Goal: Information Seeking & Learning: Learn about a topic

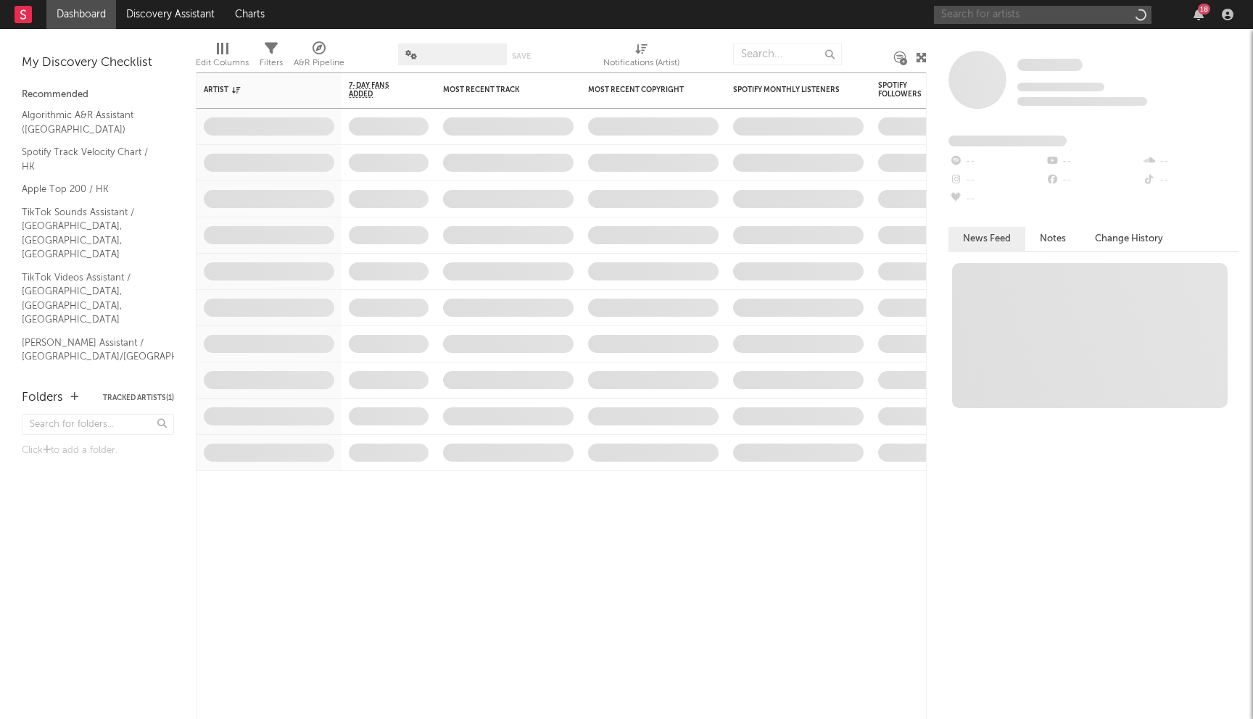
click at [990, 22] on input "text" at bounding box center [1042, 15] width 217 height 18
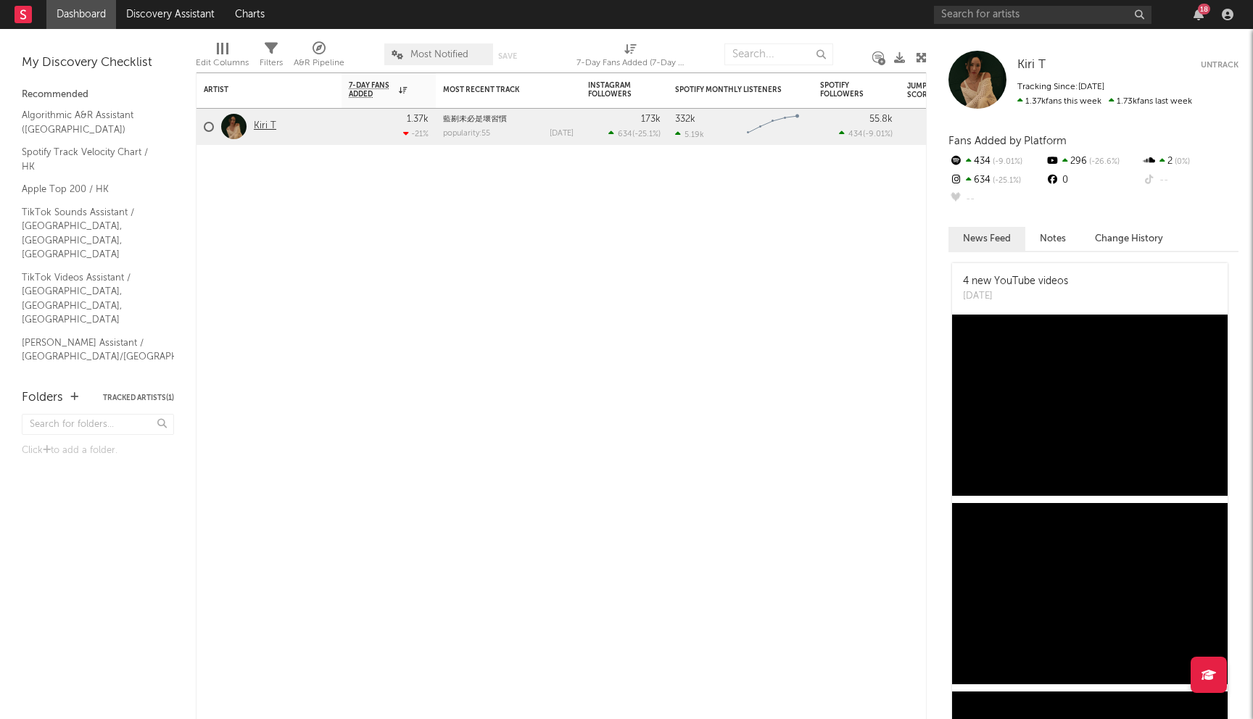
click at [268, 123] on link "Kiri T" at bounding box center [265, 126] width 22 height 12
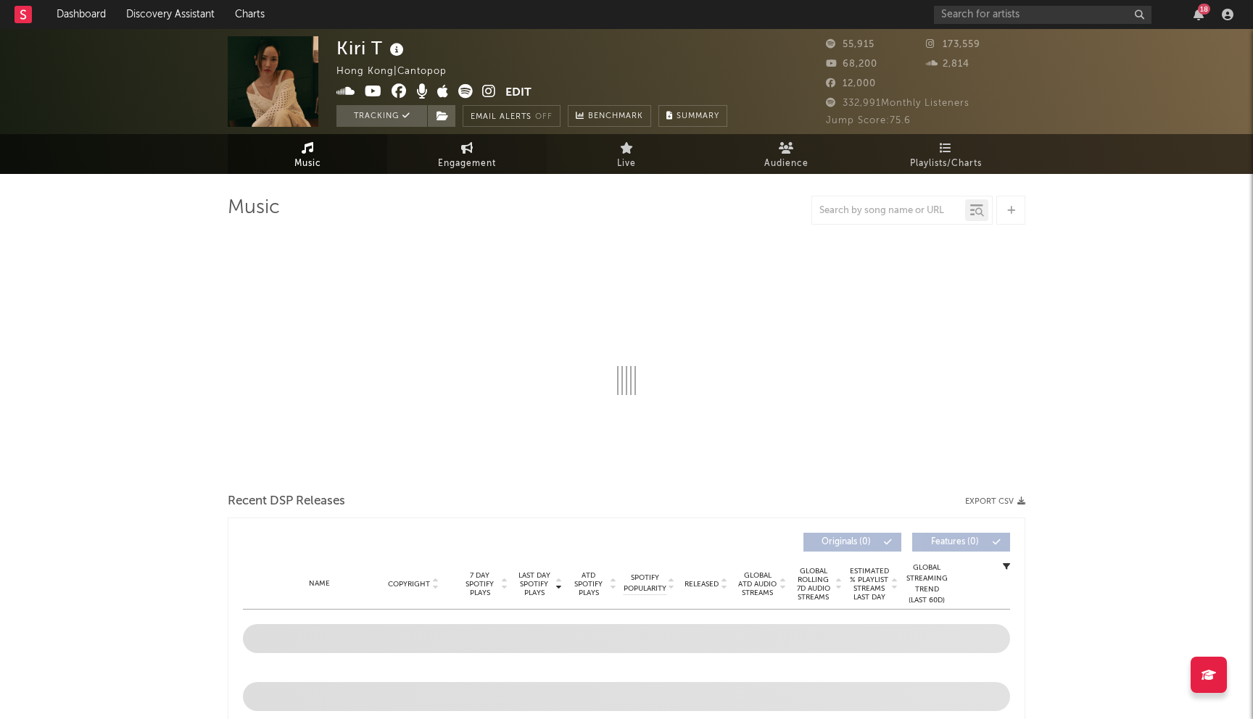
click at [465, 166] on span "Engagement" at bounding box center [467, 163] width 58 height 17
select select "1w"
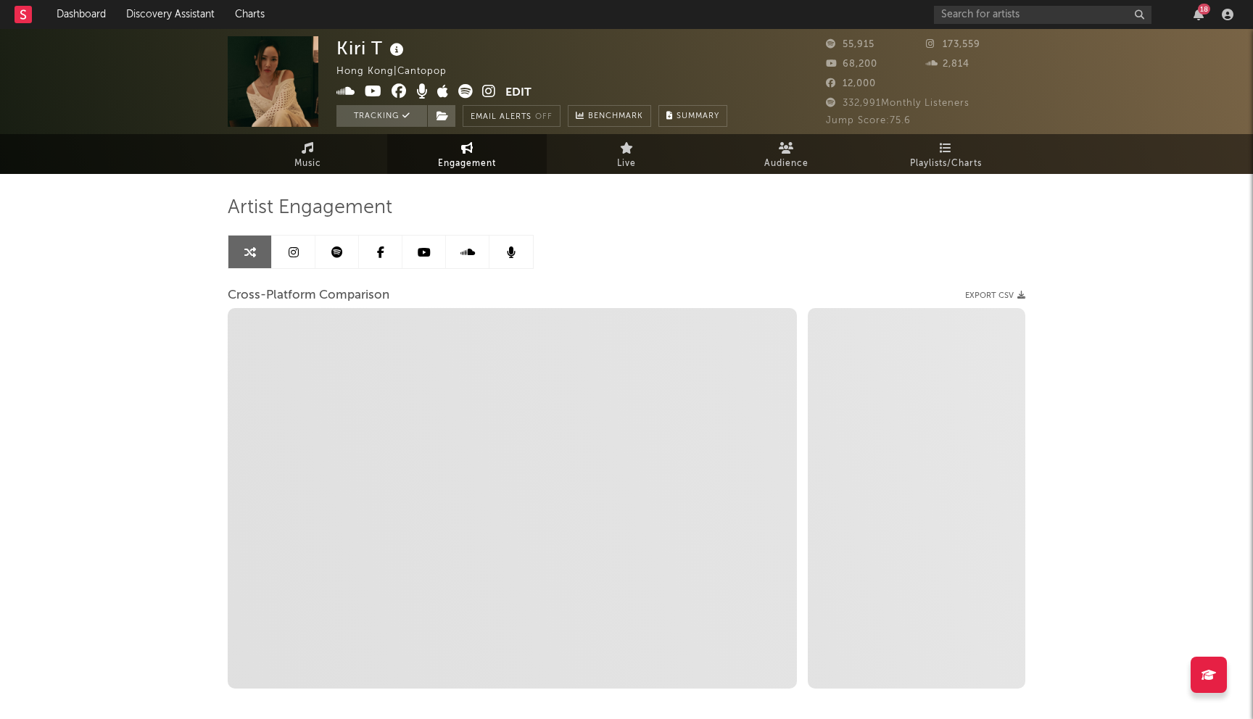
click at [287, 256] on link at bounding box center [293, 252] width 43 height 33
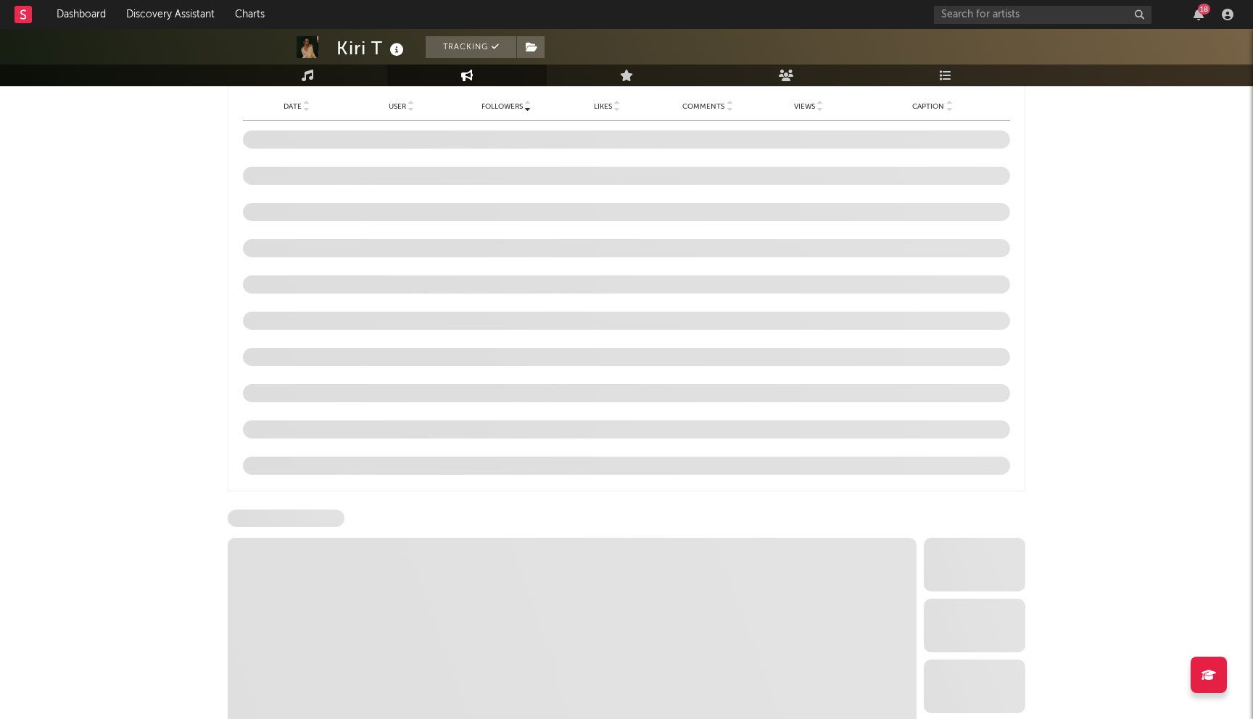
scroll to position [1419, 0]
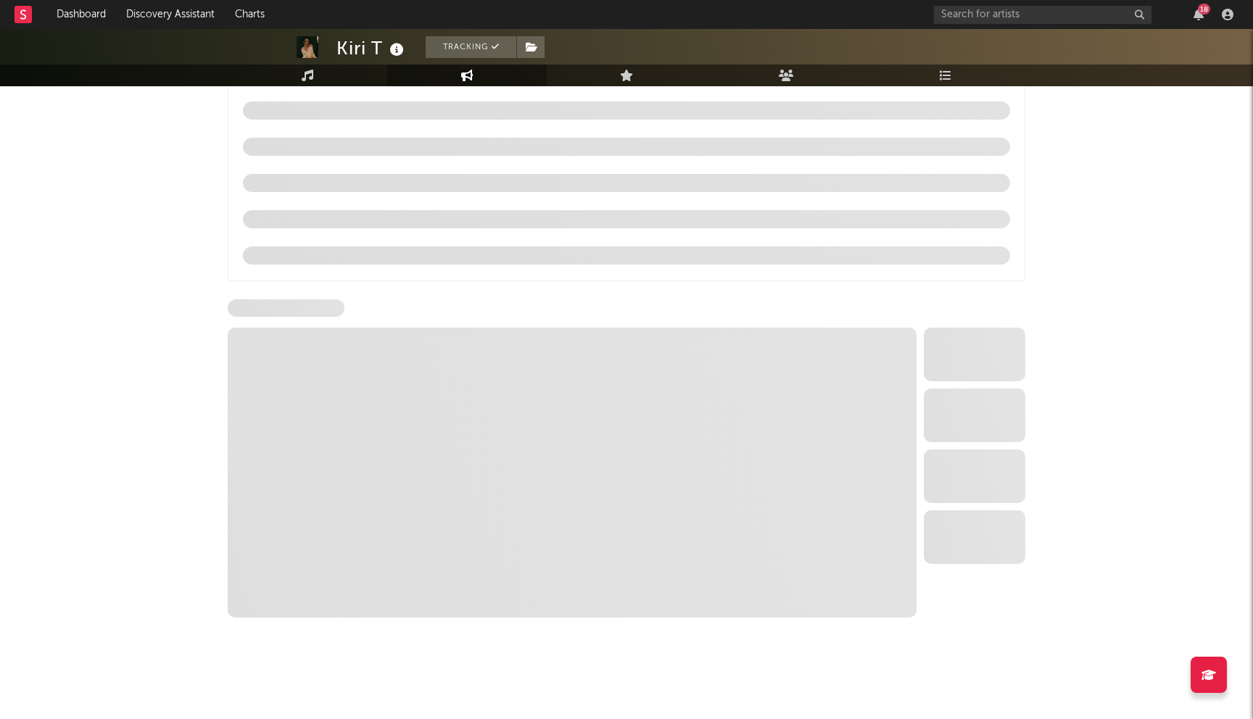
select select "6m"
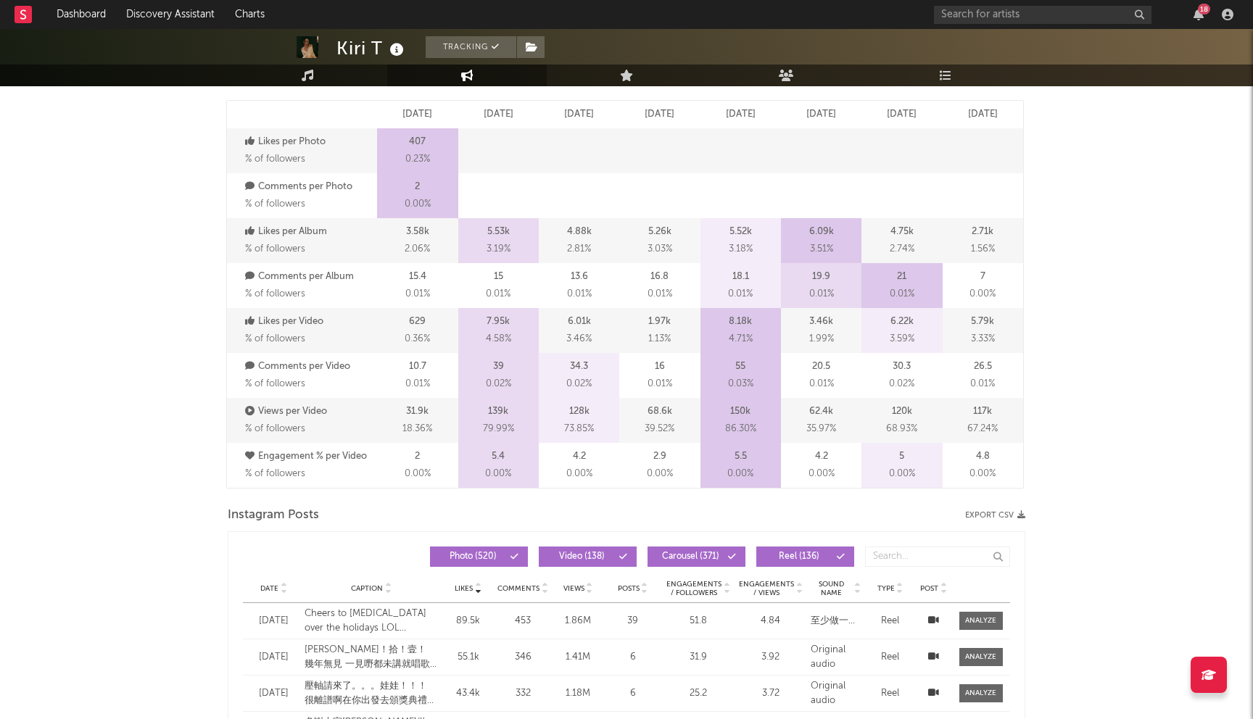
scroll to position [0, 0]
